Goal: Task Accomplishment & Management: Use online tool/utility

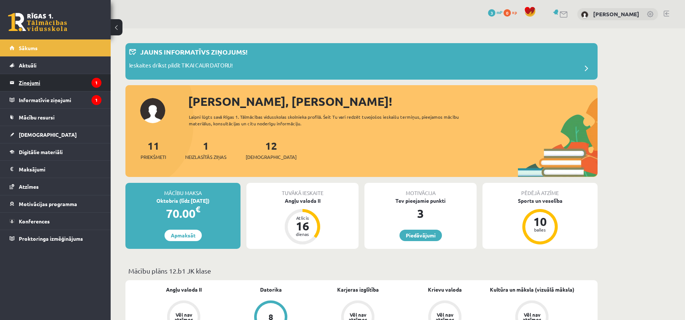
click at [70, 75] on legend "Ziņojumi 1" at bounding box center [60, 82] width 83 height 17
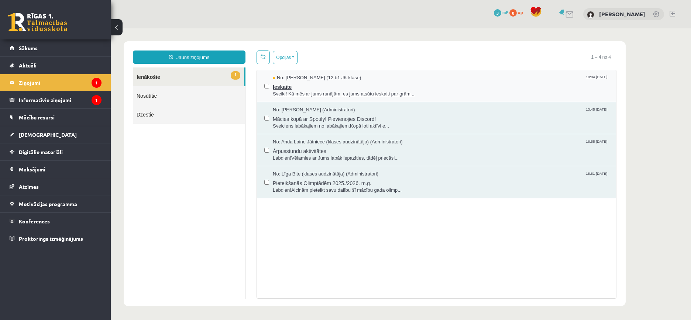
click at [401, 93] on span "Sveiki! Kā mēs ar jums runājām, es jums atsūtu ieskaiti par grām..." at bounding box center [441, 94] width 336 height 7
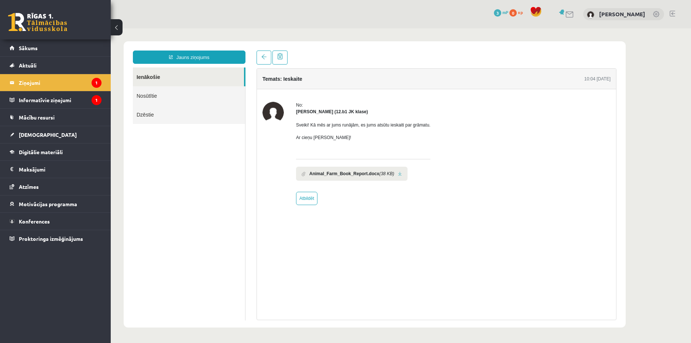
click at [398, 174] on link at bounding box center [400, 174] width 4 height 5
click at [58, 101] on legend "Informatīvie ziņojumi 1" at bounding box center [60, 100] width 83 height 17
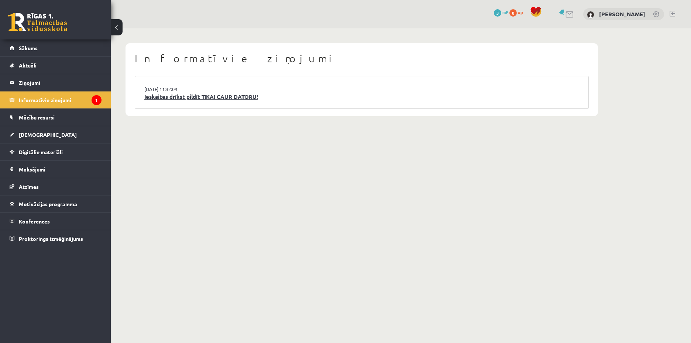
click at [229, 99] on link "Ieskaites drīkst pildīt TIKAI CAUR DATORU!" at bounding box center [361, 97] width 435 height 8
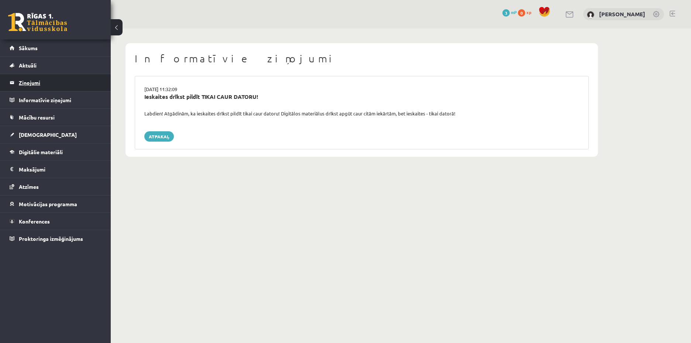
click at [58, 78] on legend "Ziņojumi 0" at bounding box center [60, 82] width 83 height 17
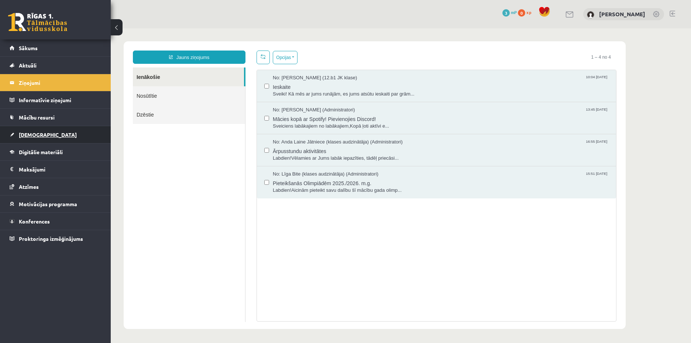
click at [62, 138] on link "[DEMOGRAPHIC_DATA]" at bounding box center [56, 134] width 92 height 17
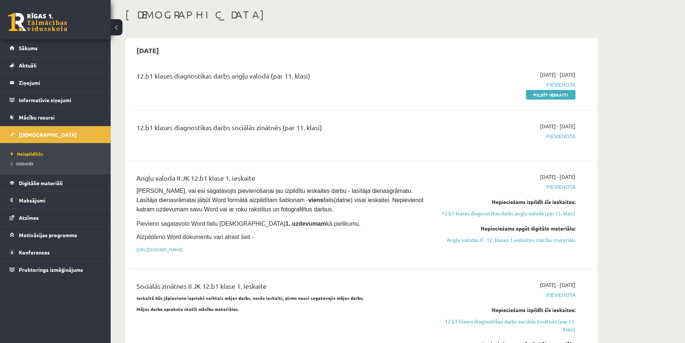
scroll to position [37, 0]
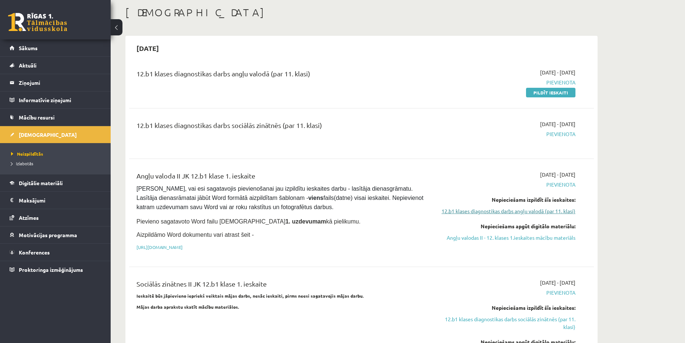
click at [558, 211] on link "12.b1 klases diagnostikas darbs angļu valodā (par 11. klasi)" at bounding box center [505, 211] width 139 height 8
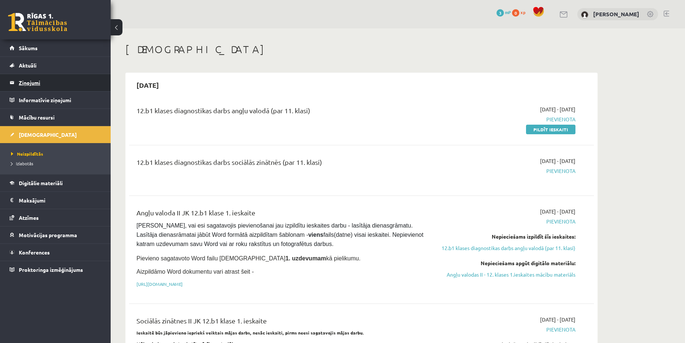
click at [79, 85] on legend "Ziņojumi 0" at bounding box center [60, 82] width 83 height 17
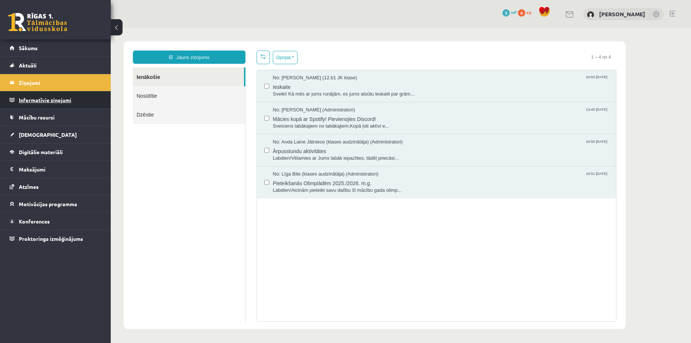
click at [80, 97] on legend "Informatīvie ziņojumi 0" at bounding box center [60, 100] width 83 height 17
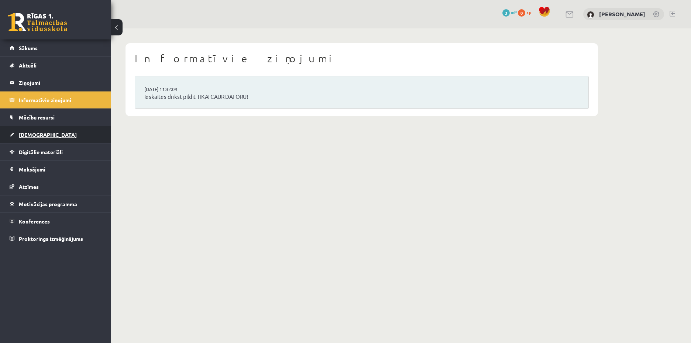
click at [70, 137] on link "[DEMOGRAPHIC_DATA]" at bounding box center [56, 134] width 92 height 17
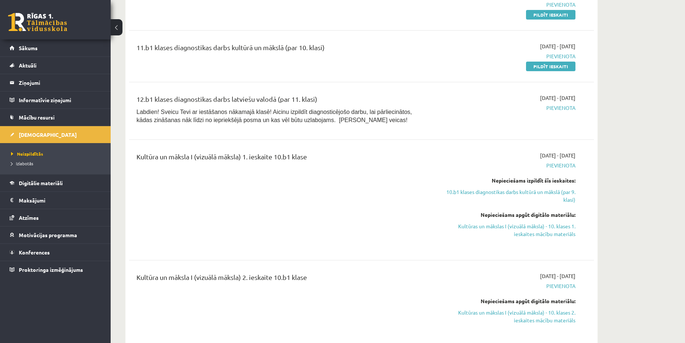
scroll to position [701, 0]
drag, startPoint x: 518, startPoint y: 99, endPoint x: 590, endPoint y: 94, distance: 72.9
click at [590, 94] on div "12.b1 klases diagnostikas darbs latviešu valodā (par 11. klasi) Labdien! Sveicu…" at bounding box center [361, 111] width 465 height 49
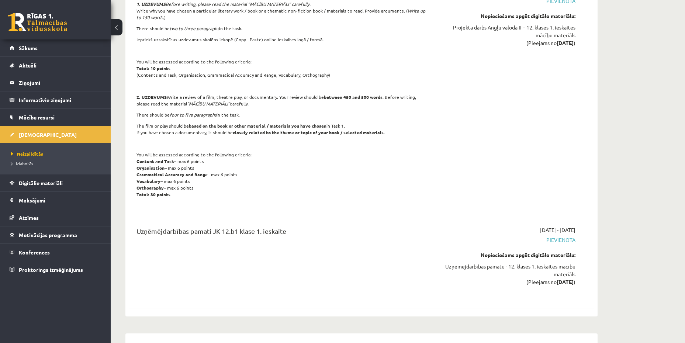
scroll to position [1734, 0]
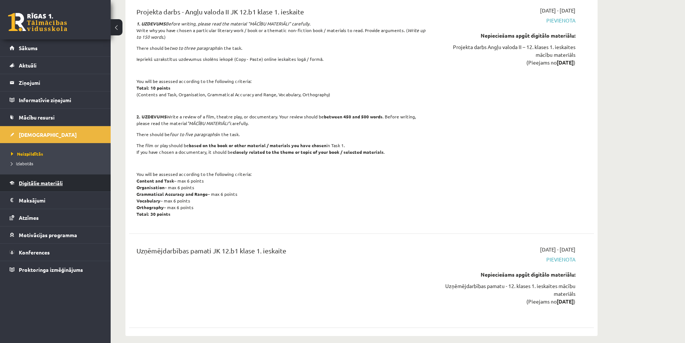
click at [87, 179] on link "Digitālie materiāli" at bounding box center [56, 183] width 92 height 17
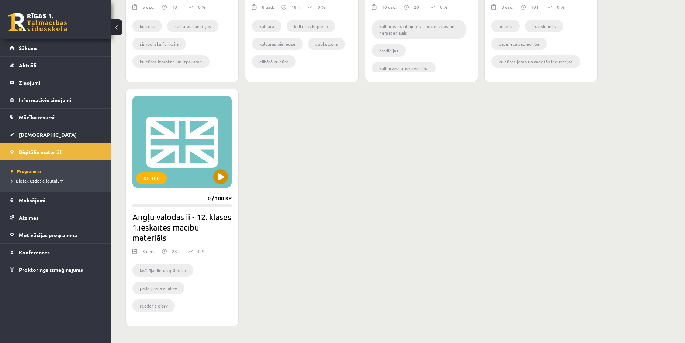
scroll to position [634, 0]
